Goal: Transaction & Acquisition: Subscribe to service/newsletter

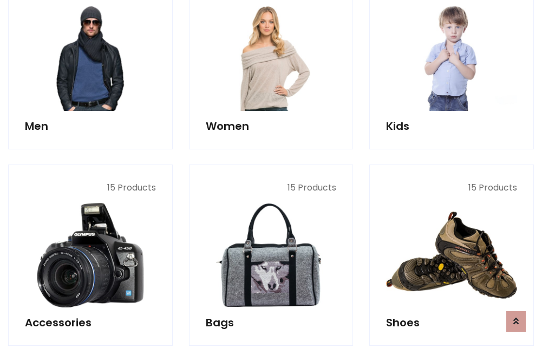
scroll to position [786, 0]
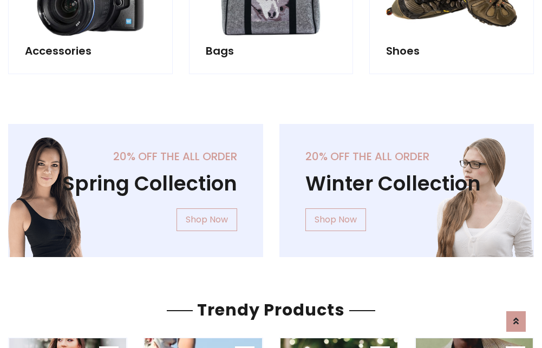
click at [271, 186] on div "20% off the all order Winter Collection Shop Now" at bounding box center [406, 199] width 271 height 151
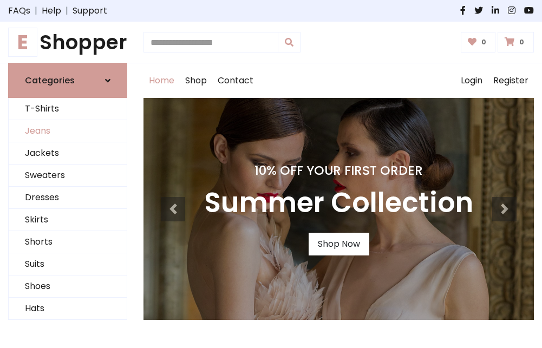
click at [68, 132] on link "Jeans" at bounding box center [68, 131] width 118 height 22
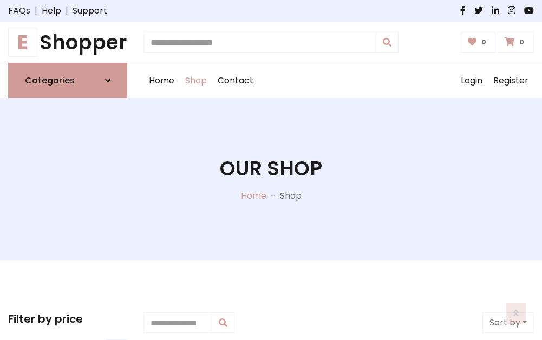
scroll to position [342, 0]
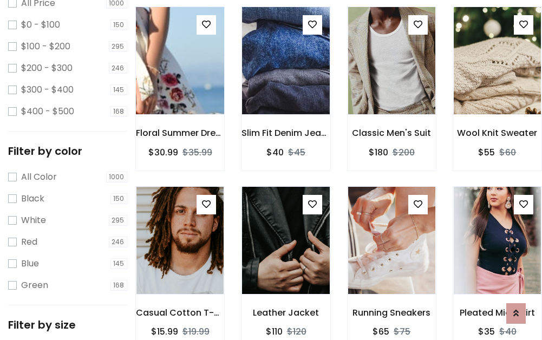
click at [180, 85] on img at bounding box center [180, 61] width 105 height 260
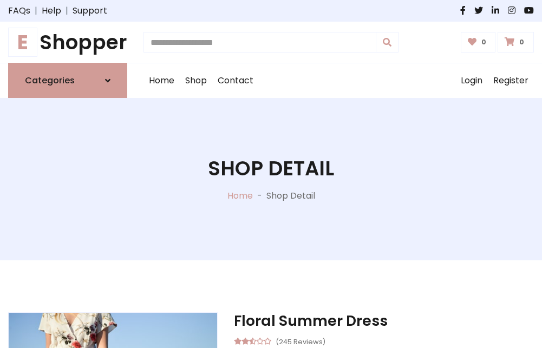
scroll to position [117, 0]
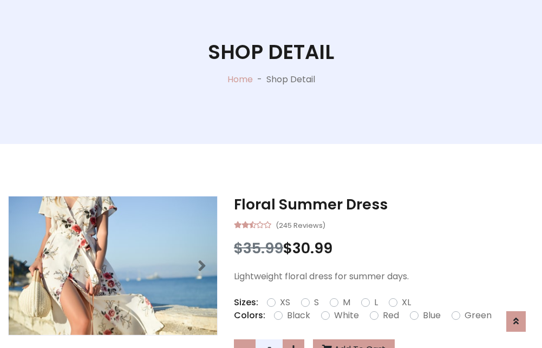
click at [390, 316] on label "Red" at bounding box center [391, 315] width 16 height 13
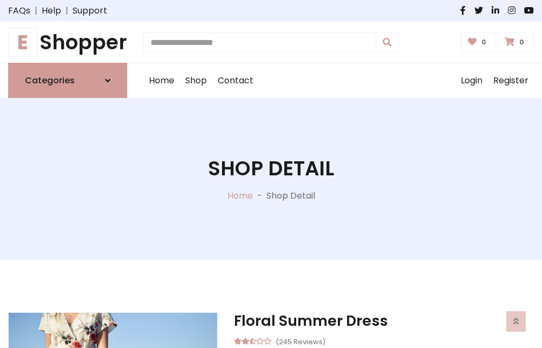
scroll to position [117, 0]
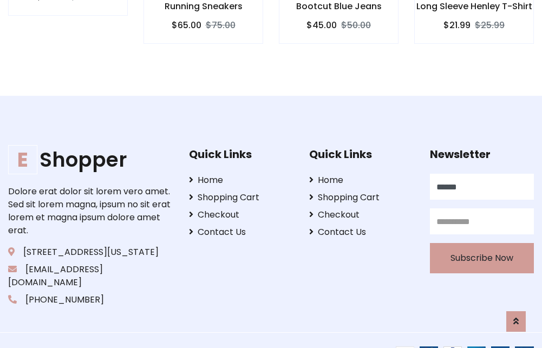
type input "******"
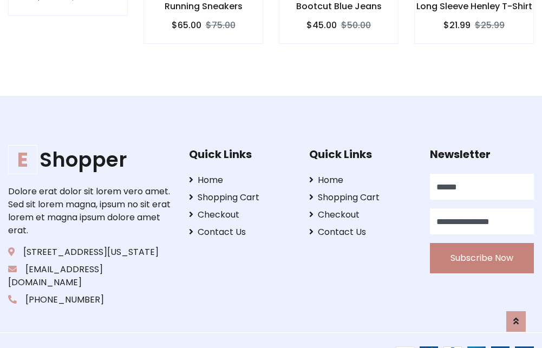
type input "**********"
click at [482, 245] on button "Subscribe Now" at bounding box center [482, 258] width 104 height 30
